Goal: Entertainment & Leisure: Consume media (video, audio)

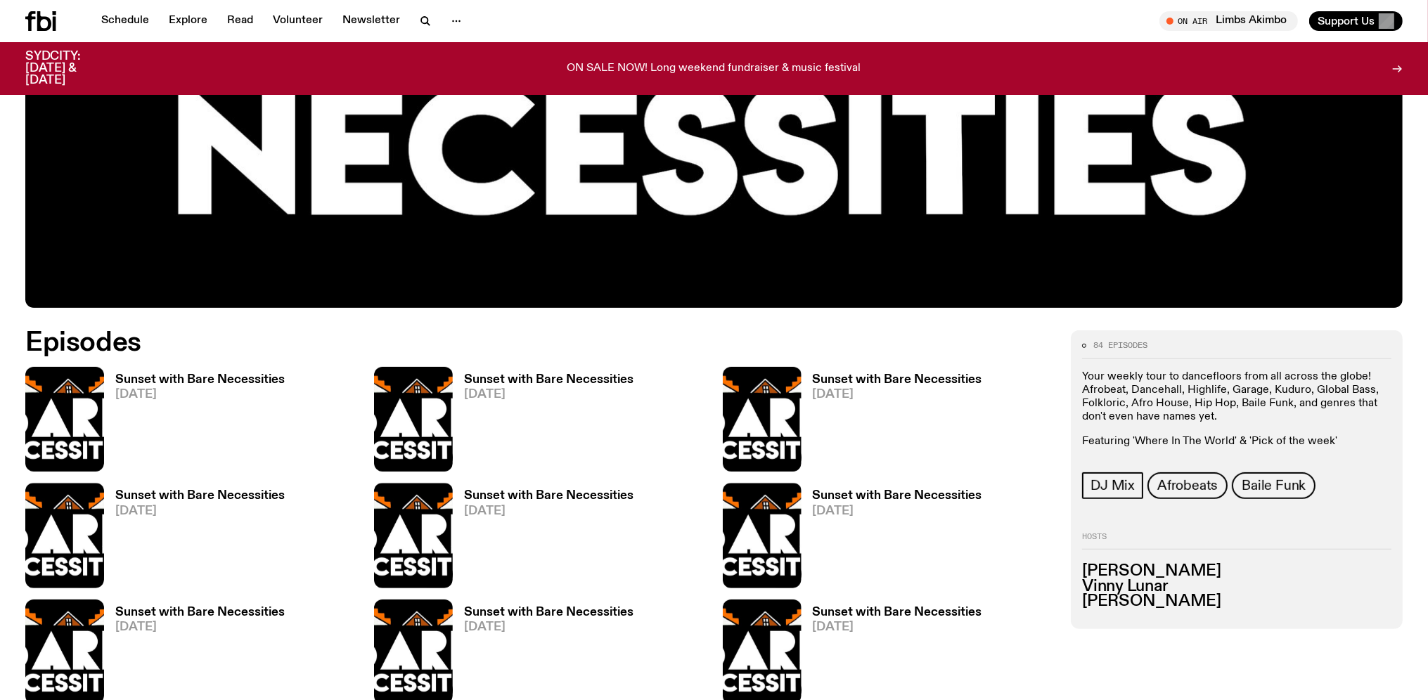
scroll to position [741, 0]
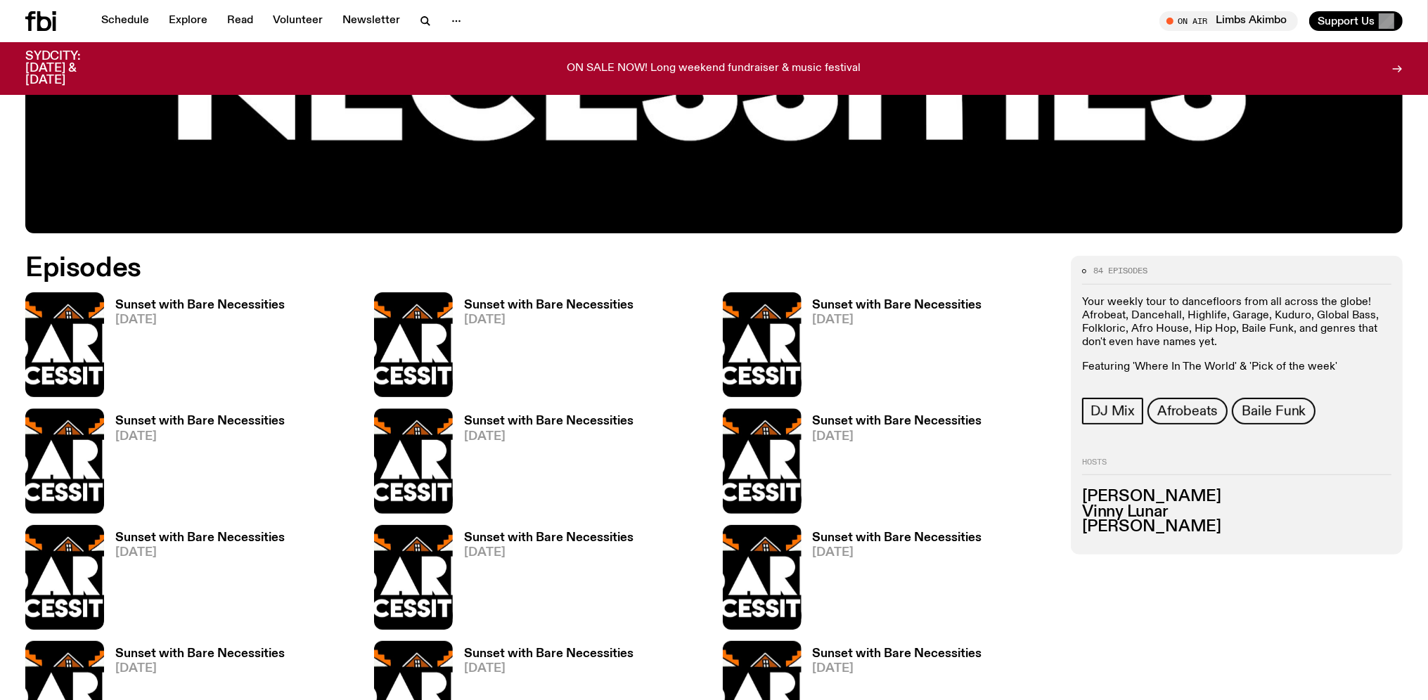
click at [175, 302] on h3 "Sunset with Bare Necessities" at bounding box center [199, 305] width 169 height 12
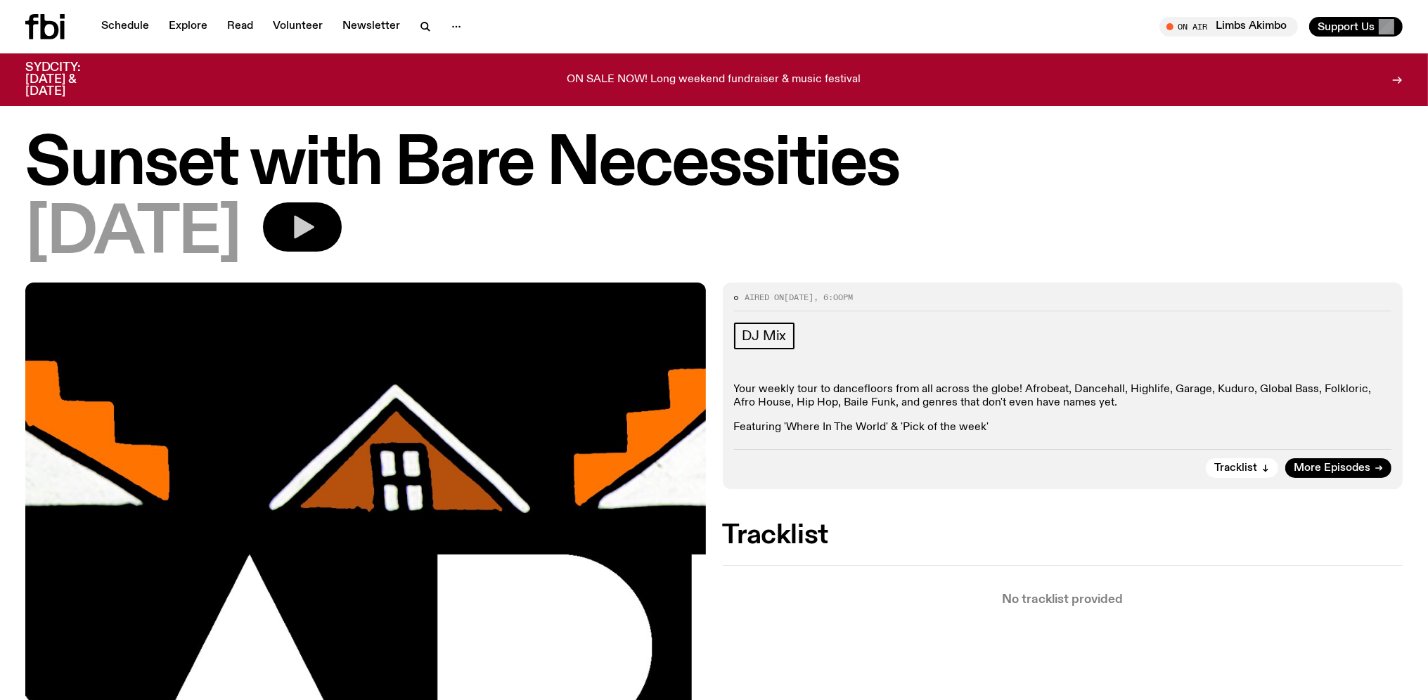
click at [314, 224] on icon "button" at bounding box center [304, 227] width 20 height 23
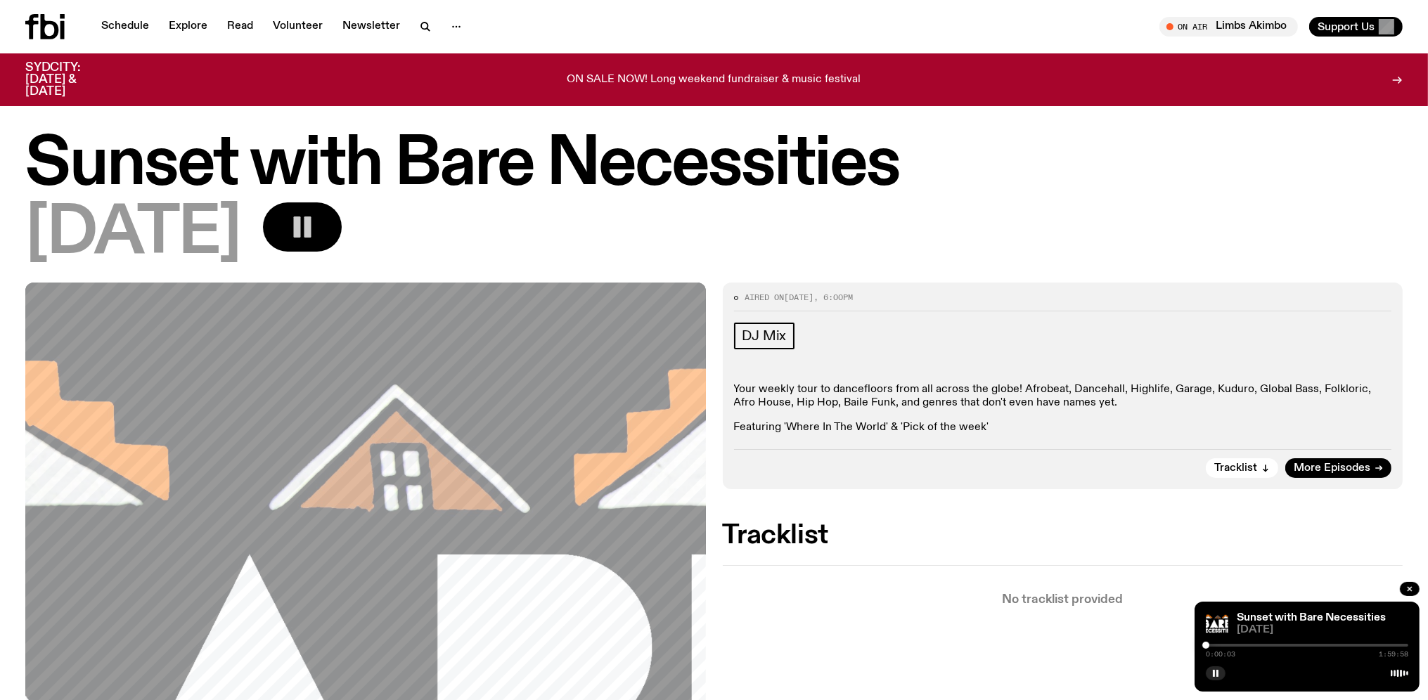
click at [1208, 215] on div "[DATE]" at bounding box center [713, 233] width 1377 height 63
click at [1060, 209] on div "[DATE]" at bounding box center [713, 233] width 1377 height 63
drag, startPoint x: 1212, startPoint y: 645, endPoint x: 1319, endPoint y: 654, distance: 107.9
click at [1319, 654] on div "1:07:24 1:59:58" at bounding box center [1307, 649] width 202 height 17
drag, startPoint x: 1320, startPoint y: 648, endPoint x: 1345, endPoint y: 647, distance: 25.3
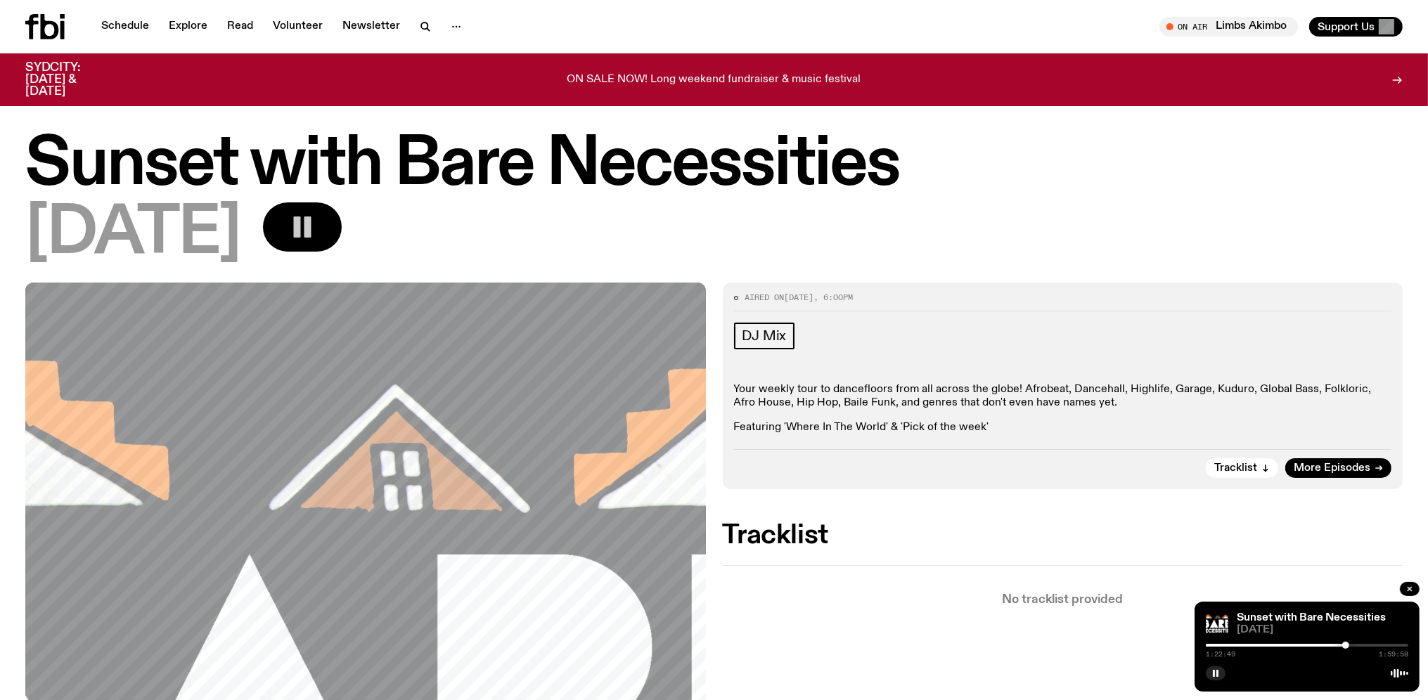
click at [1345, 647] on div at bounding box center [1345, 645] width 7 height 7
drag, startPoint x: 1345, startPoint y: 647, endPoint x: 1263, endPoint y: 647, distance: 82.2
click at [1263, 647] on div at bounding box center [1263, 645] width 7 height 7
click at [1264, 647] on div at bounding box center [1307, 645] width 202 height 3
click at [1261, 649] on div "0:34:07 1:59:58" at bounding box center [1307, 649] width 202 height 17
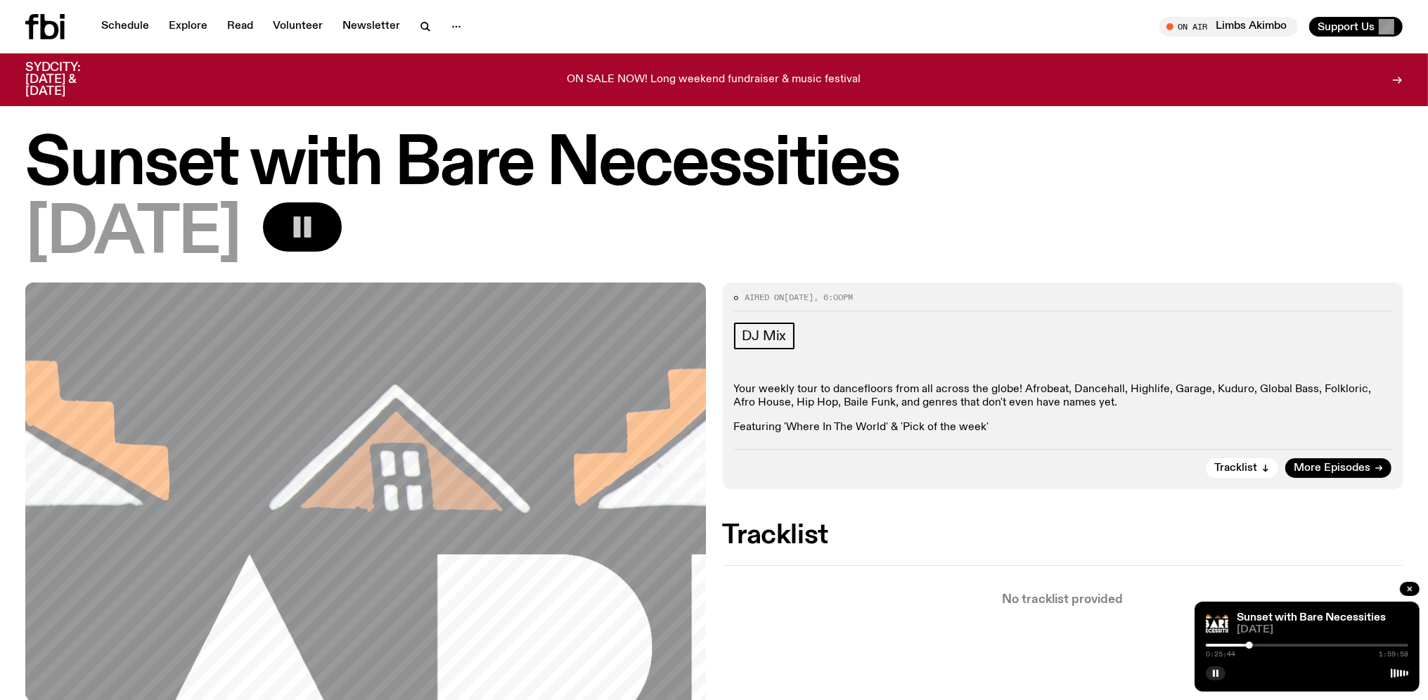
drag, startPoint x: 1262, startPoint y: 648, endPoint x: 1249, endPoint y: 652, distance: 14.0
click at [1249, 652] on div "0:25:44 1:59:58" at bounding box center [1307, 649] width 202 height 17
drag, startPoint x: 1251, startPoint y: 646, endPoint x: 1238, endPoint y: 649, distance: 13.6
click at [1238, 649] on div at bounding box center [1237, 645] width 7 height 7
click at [1232, 650] on div "0:15:44 1:59:58" at bounding box center [1307, 649] width 202 height 17
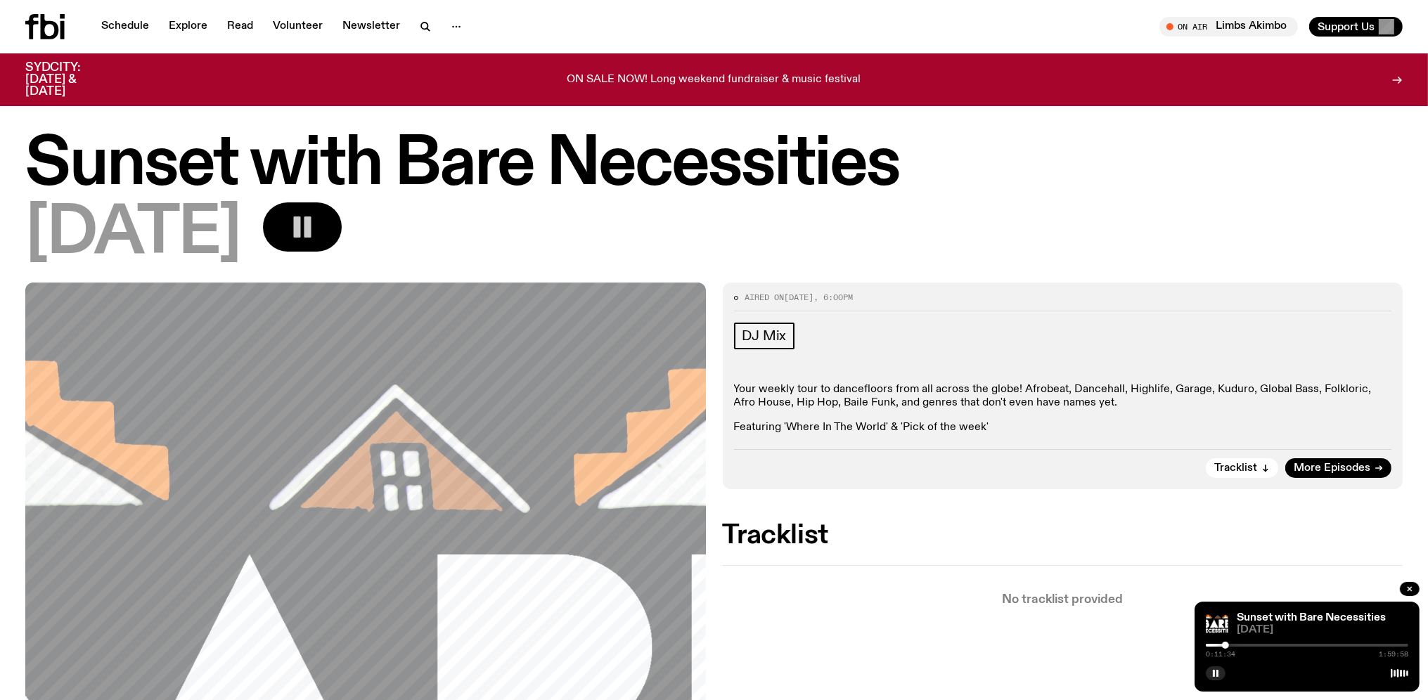
click at [1225, 648] on div at bounding box center [1225, 645] width 7 height 7
click at [1227, 650] on div "0:12:24 1:59:58" at bounding box center [1307, 649] width 202 height 17
click at [1230, 648] on div "0:12:51 1:59:58" at bounding box center [1307, 649] width 202 height 17
click at [1225, 650] on div "0:11:09 1:59:58" at bounding box center [1307, 649] width 202 height 17
click at [1203, 533] on h2 "Tracklist" at bounding box center [1063, 535] width 680 height 25
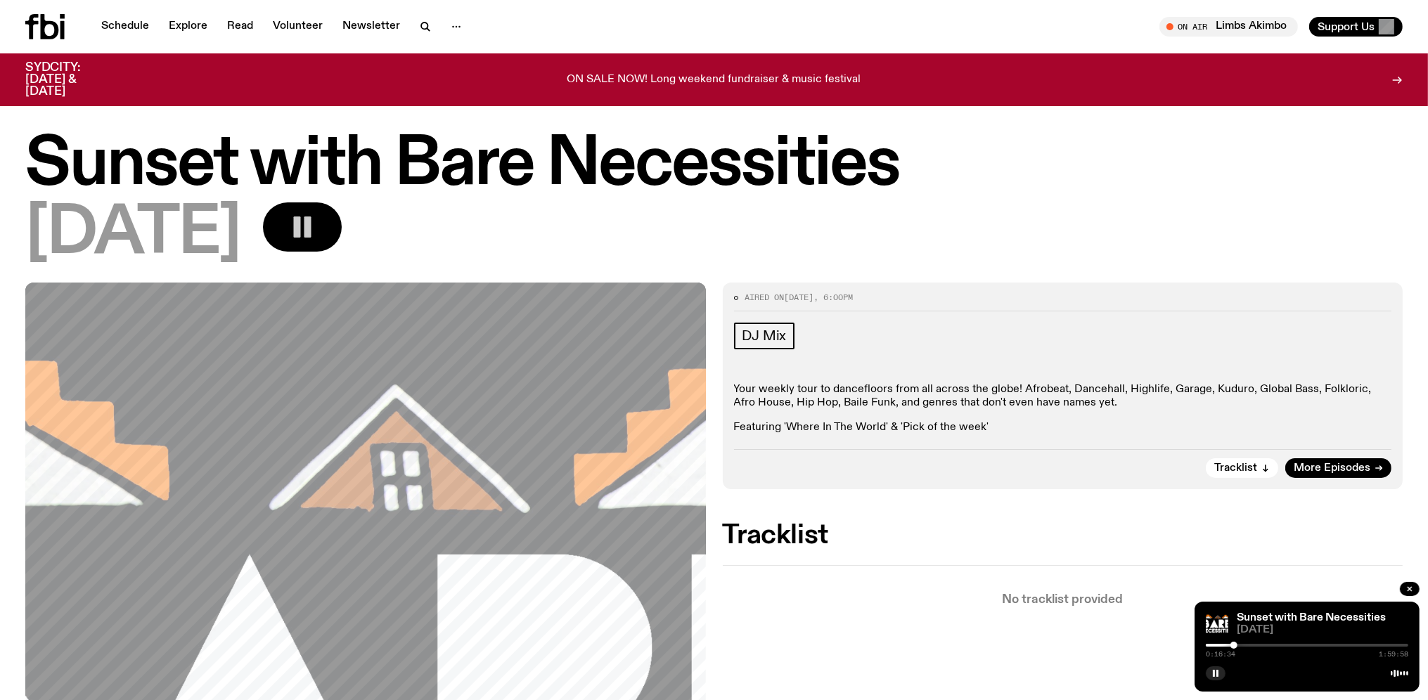
drag, startPoint x: 1226, startPoint y: 644, endPoint x: 1234, endPoint y: 645, distance: 7.9
click at [1234, 645] on div at bounding box center [1233, 645] width 7 height 7
click at [1237, 645] on div at bounding box center [1237, 645] width 7 height 7
click at [1244, 645] on div at bounding box center [1244, 645] width 7 height 7
drag, startPoint x: 1246, startPoint y: 645, endPoint x: 1254, endPoint y: 645, distance: 8.4
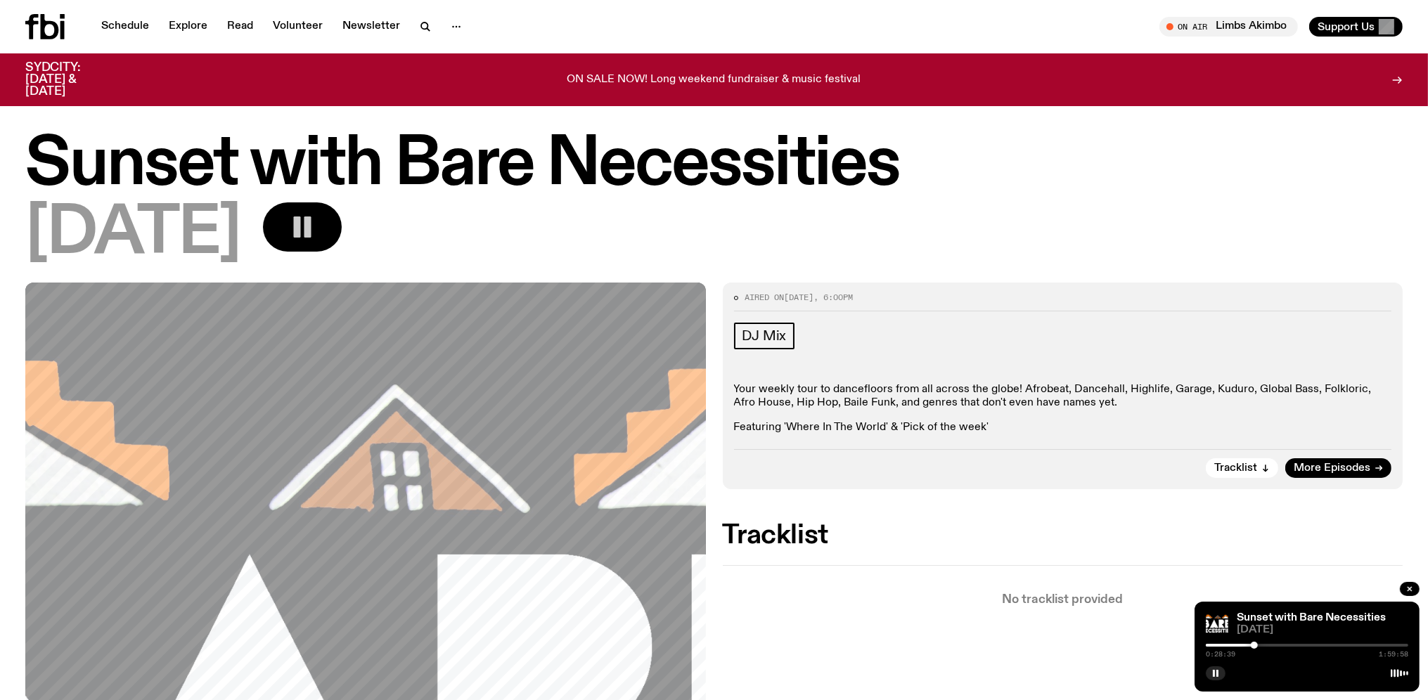
click at [1254, 645] on div at bounding box center [1254, 645] width 7 height 7
click at [1261, 644] on div at bounding box center [1261, 645] width 7 height 7
click at [1265, 644] on div at bounding box center [1265, 645] width 7 height 7
click at [1272, 646] on div at bounding box center [1272, 645] width 7 height 7
click at [1268, 647] on div at bounding box center [1268, 645] width 7 height 7
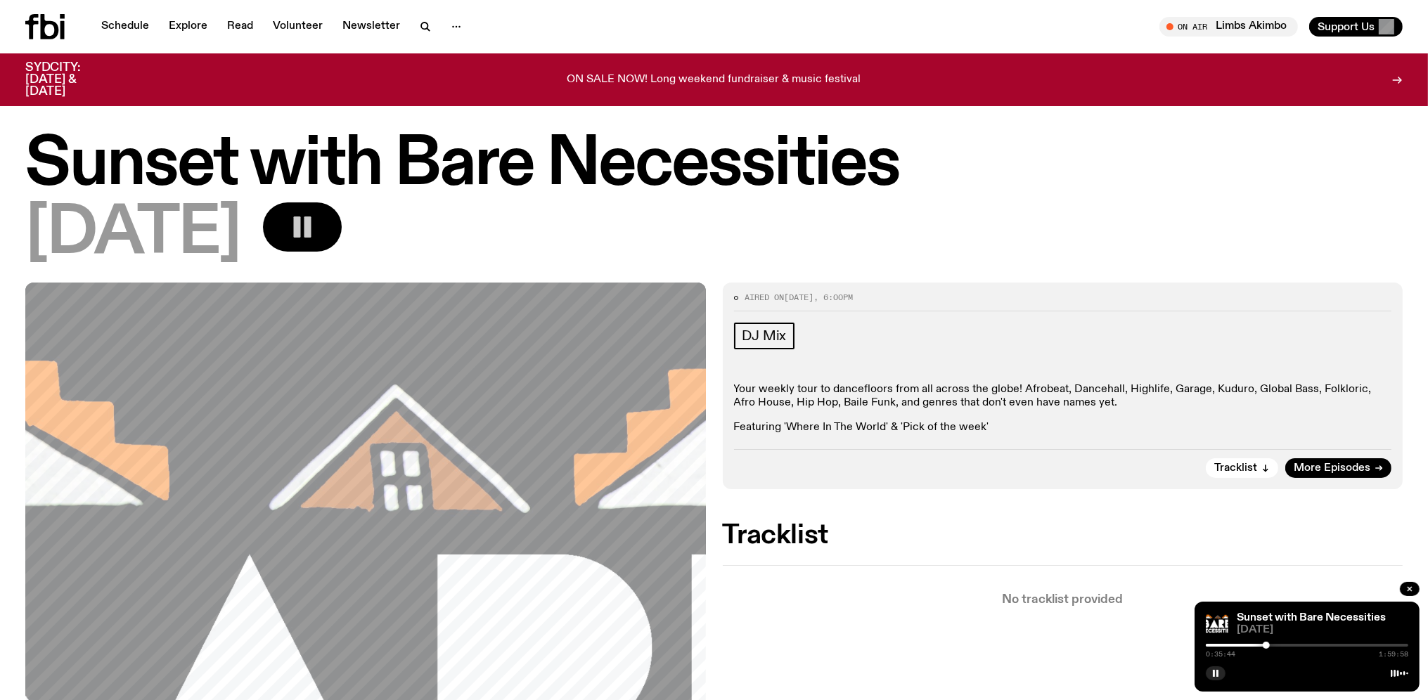
click at [1265, 644] on div at bounding box center [1265, 645] width 7 height 7
click at [1267, 645] on div at bounding box center [1266, 645] width 7 height 7
click at [1080, 251] on div "[DATE]" at bounding box center [713, 233] width 1377 height 63
click at [1097, 198] on div "Sunset with Bare Necessities [DATE]" at bounding box center [713, 200] width 1377 height 132
